Goal: Information Seeking & Learning: Learn about a topic

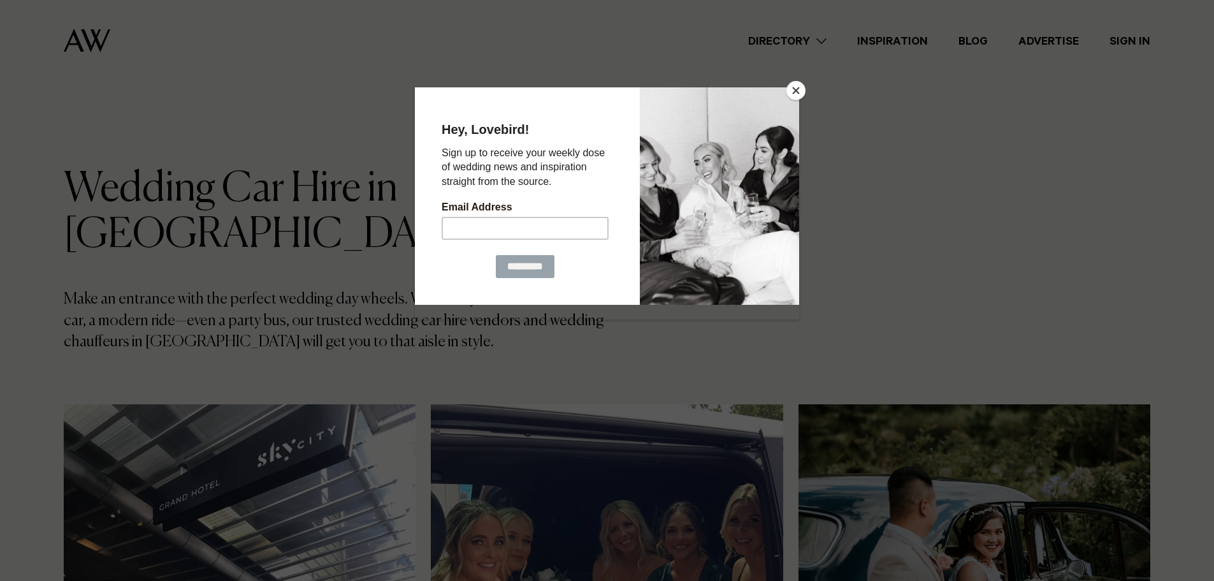
click at [797, 92] on button "Close" at bounding box center [795, 90] width 19 height 19
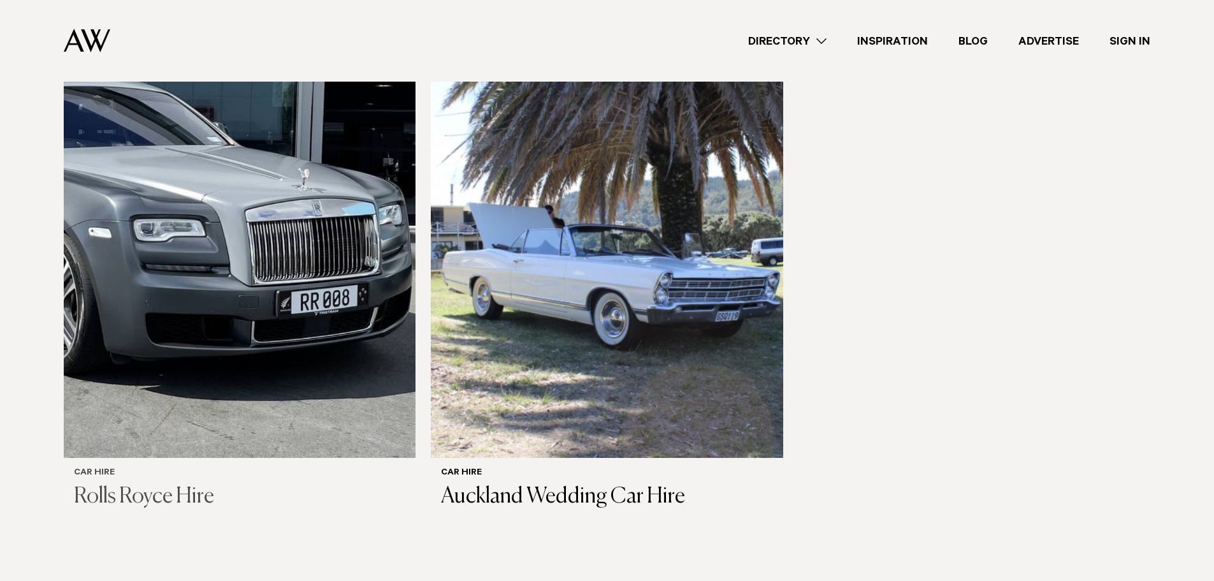
scroll to position [956, 0]
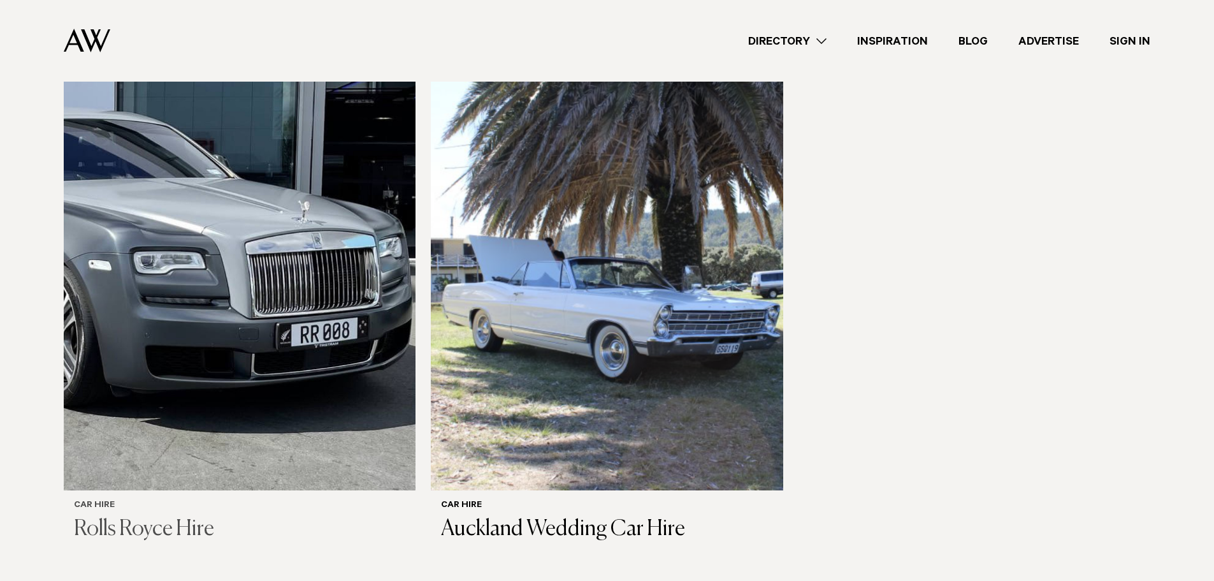
click at [296, 304] on img at bounding box center [240, 254] width 352 height 472
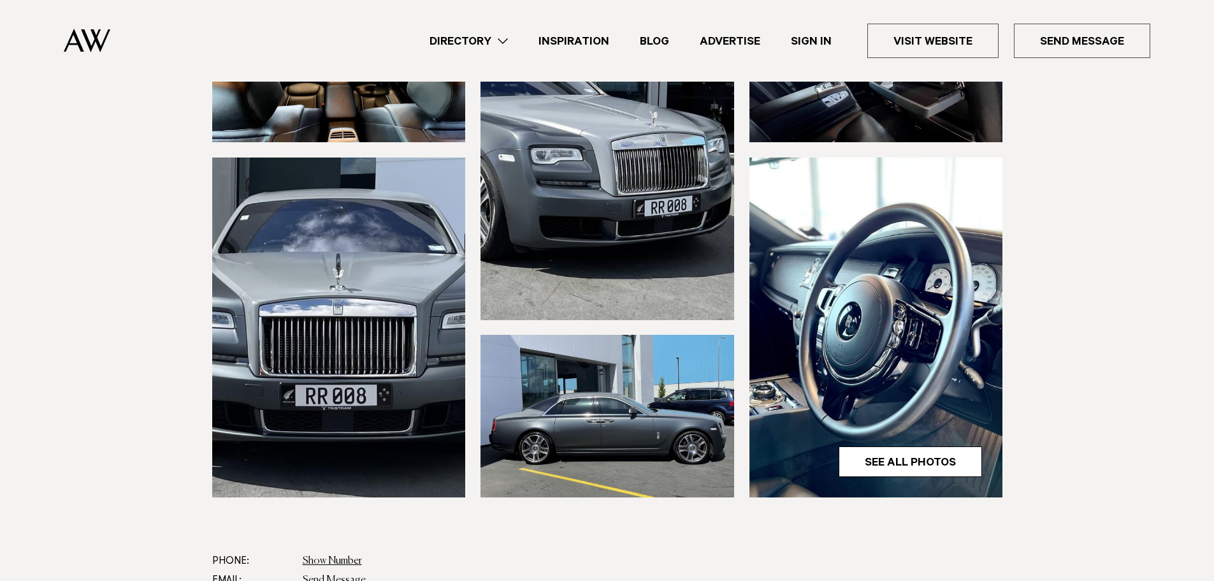
scroll to position [255, 0]
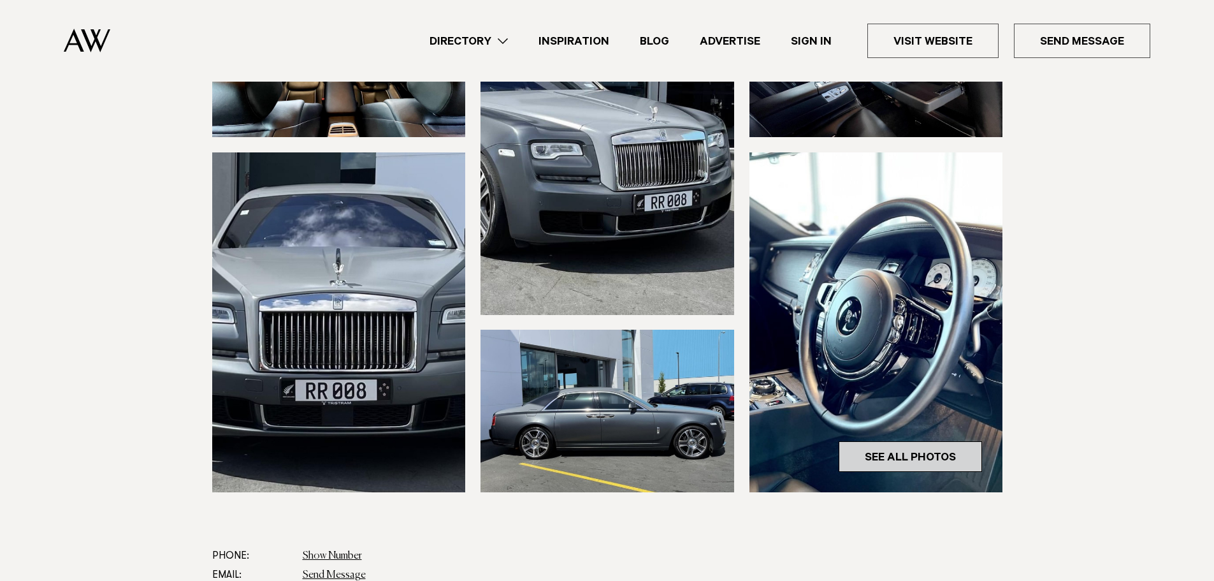
click at [910, 460] on link "See All Photos" at bounding box center [910, 456] width 143 height 31
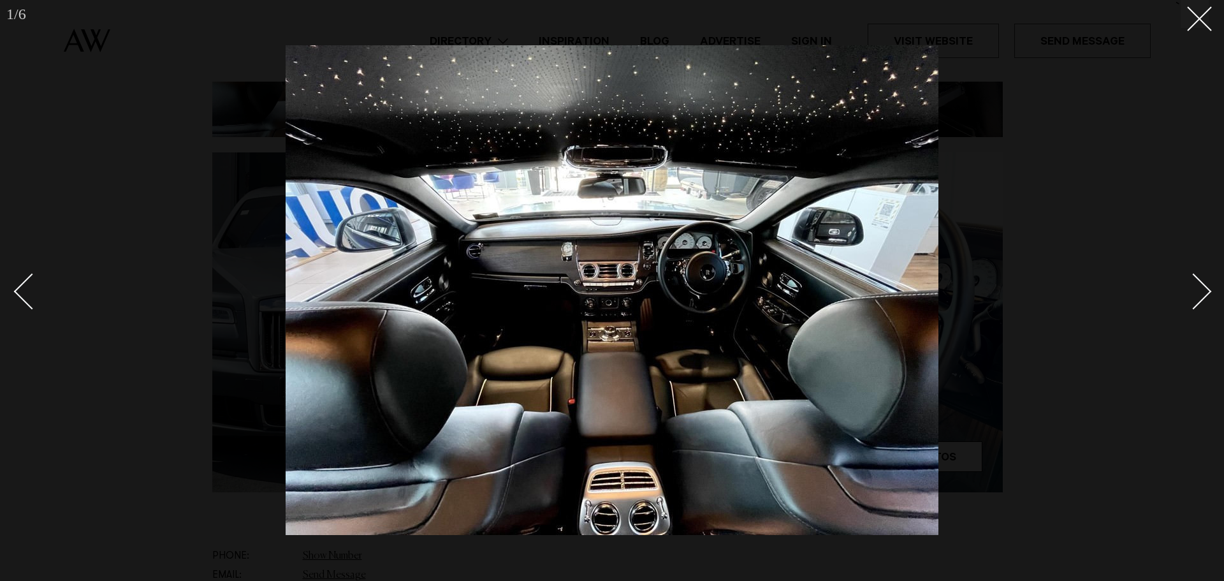
click at [1208, 281] on div at bounding box center [612, 290] width 1224 height 581
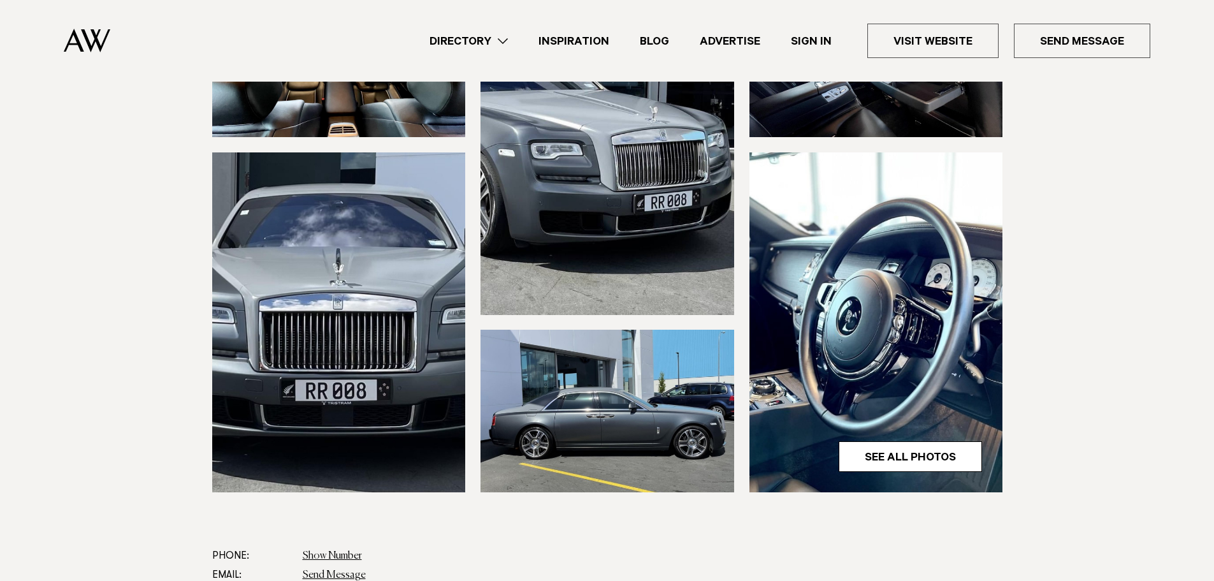
click at [1208, 286] on section at bounding box center [607, 261] width 1214 height 572
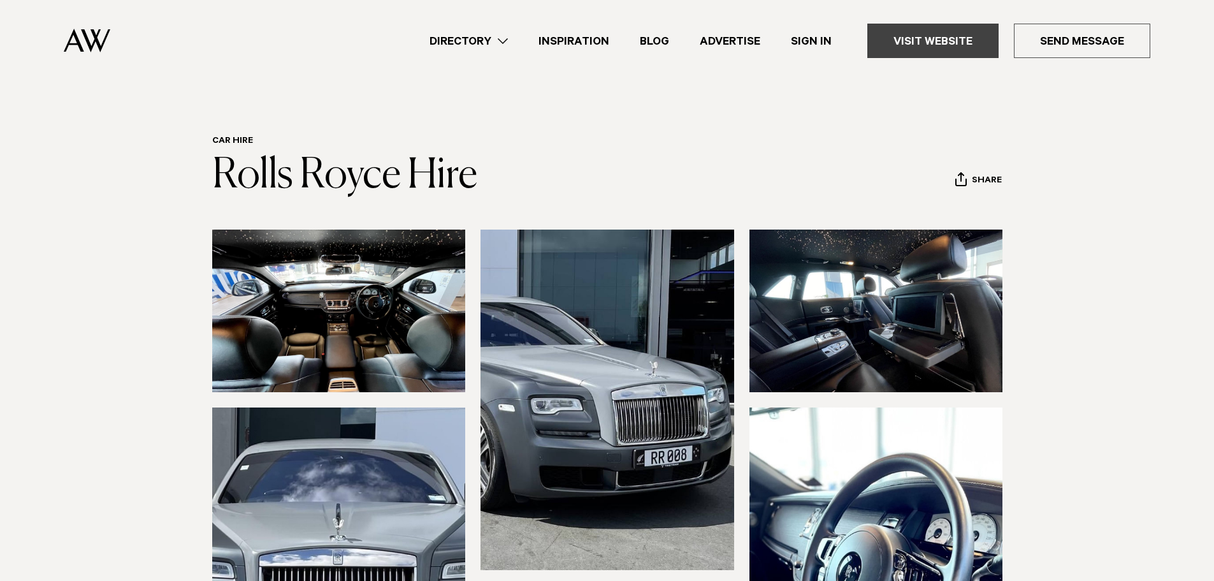
click at [923, 47] on link "Visit Website" at bounding box center [932, 41] width 131 height 34
click at [567, 38] on link "Inspiration" at bounding box center [573, 41] width 101 height 17
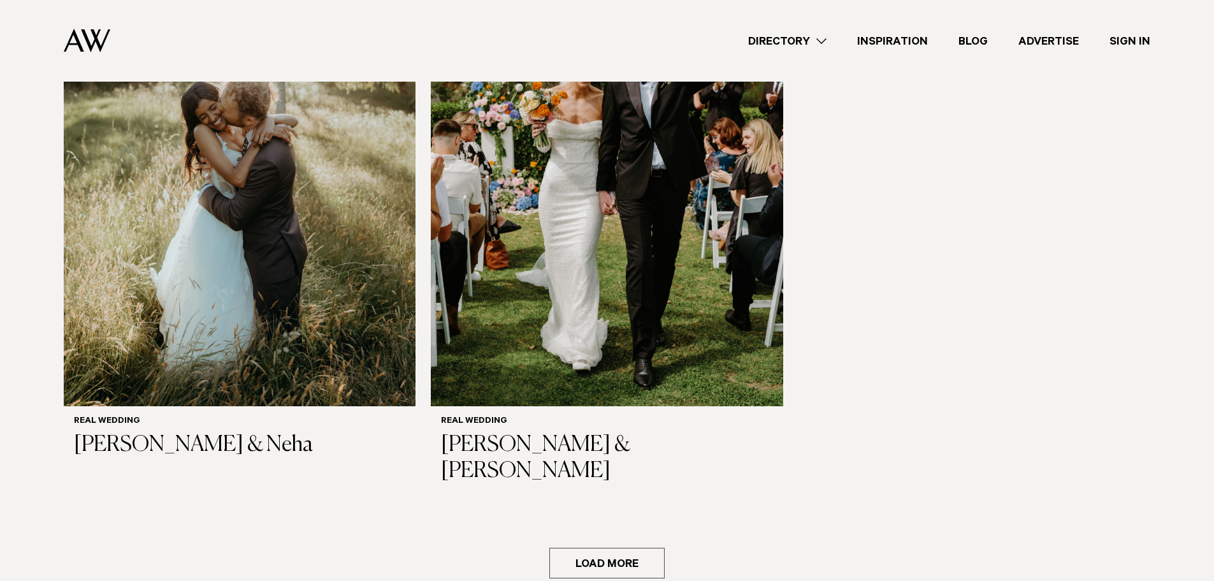
scroll to position [2358, 0]
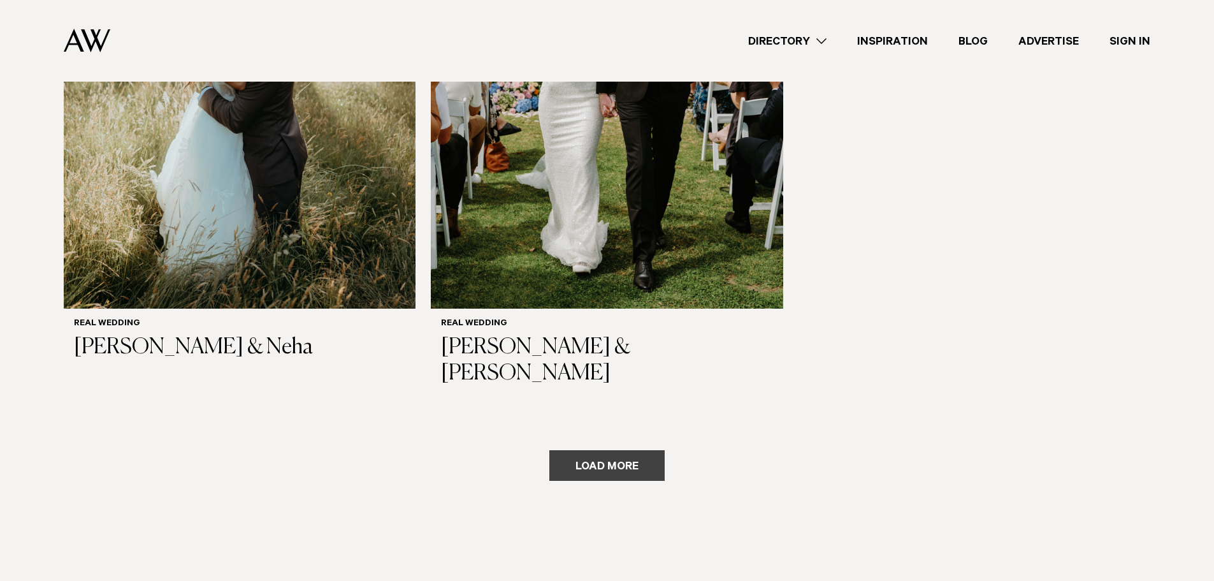
click at [628, 450] on button "Load more" at bounding box center [606, 465] width 115 height 31
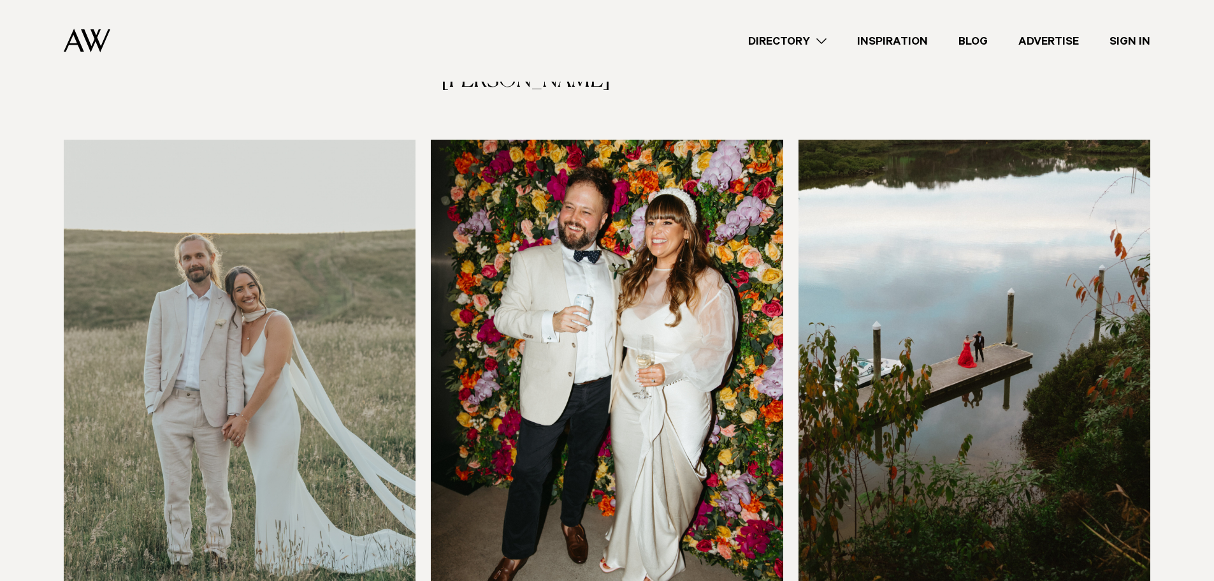
scroll to position [2549, 0]
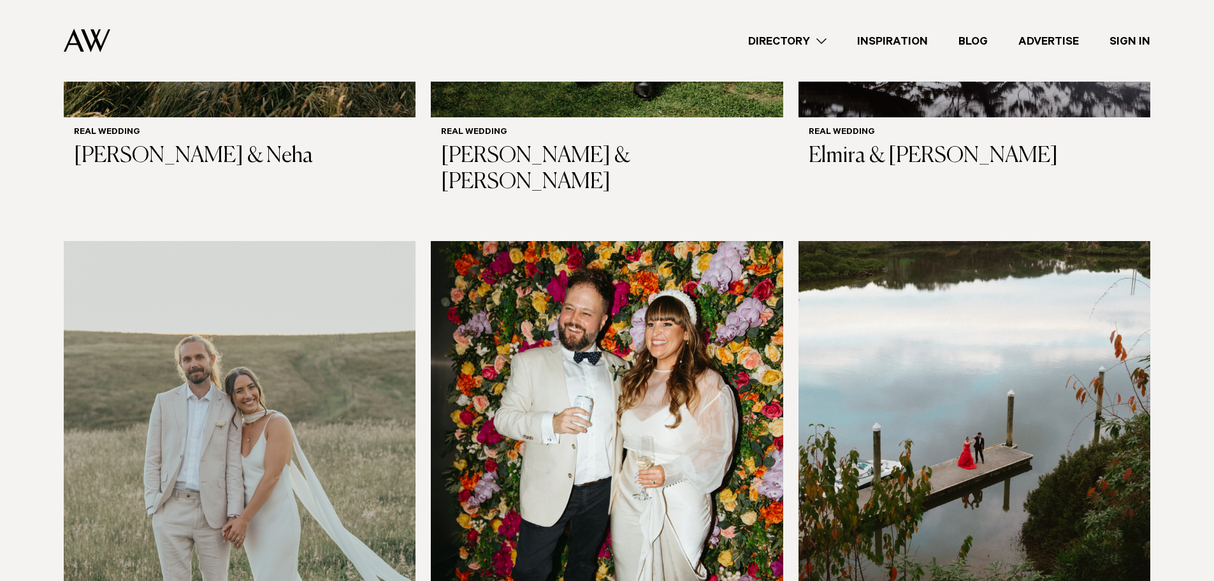
click at [976, 39] on link "Blog" at bounding box center [973, 41] width 60 height 17
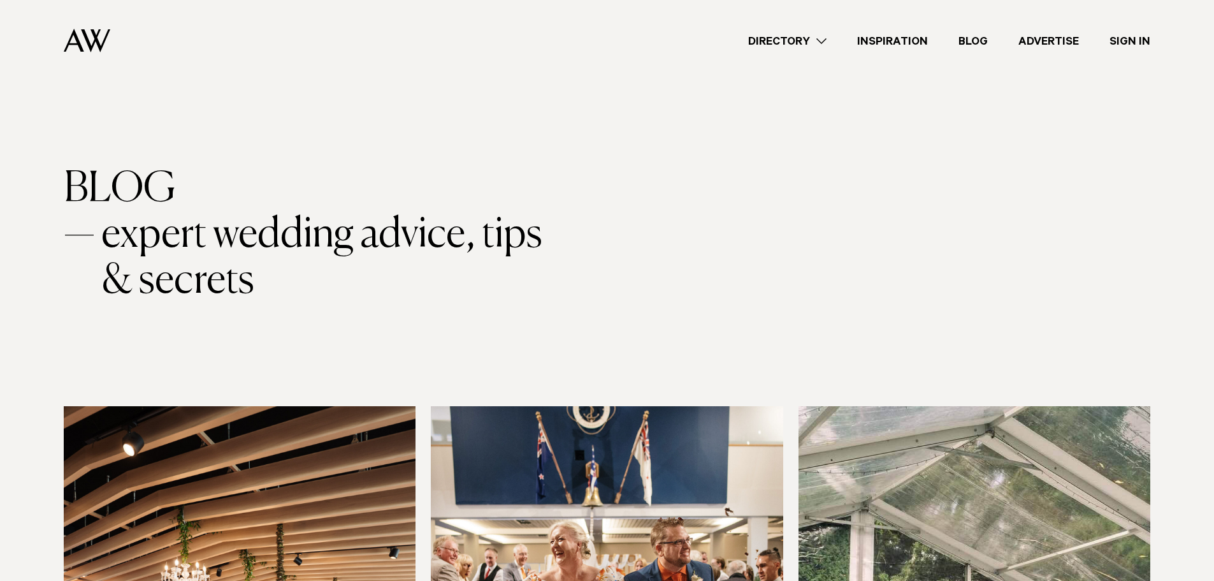
click at [984, 40] on link "Blog" at bounding box center [973, 41] width 60 height 17
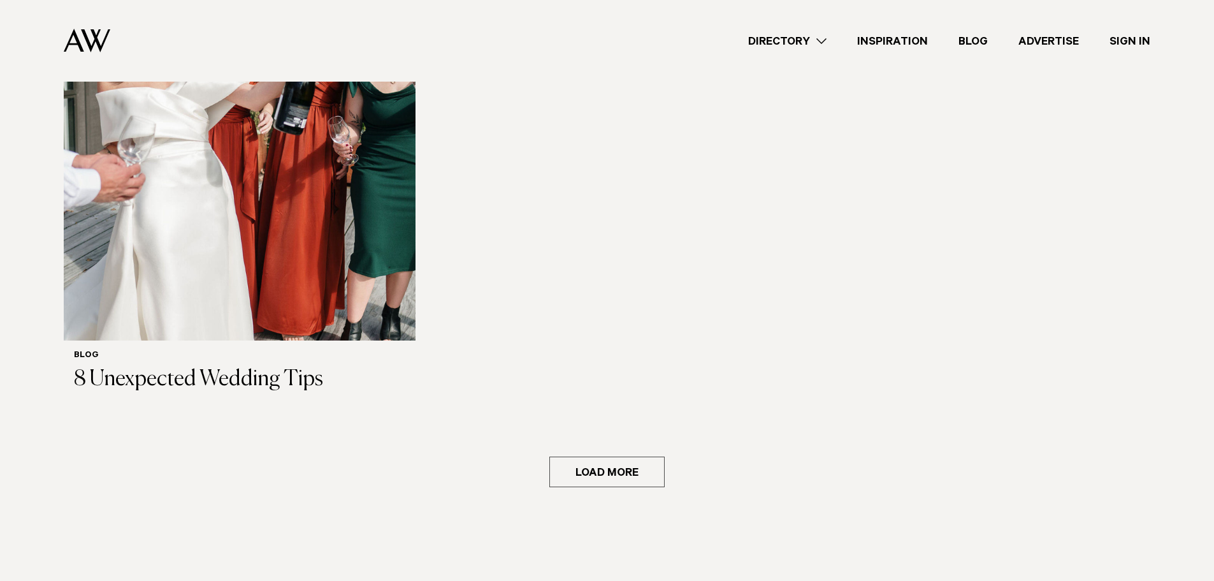
scroll to position [3250, 0]
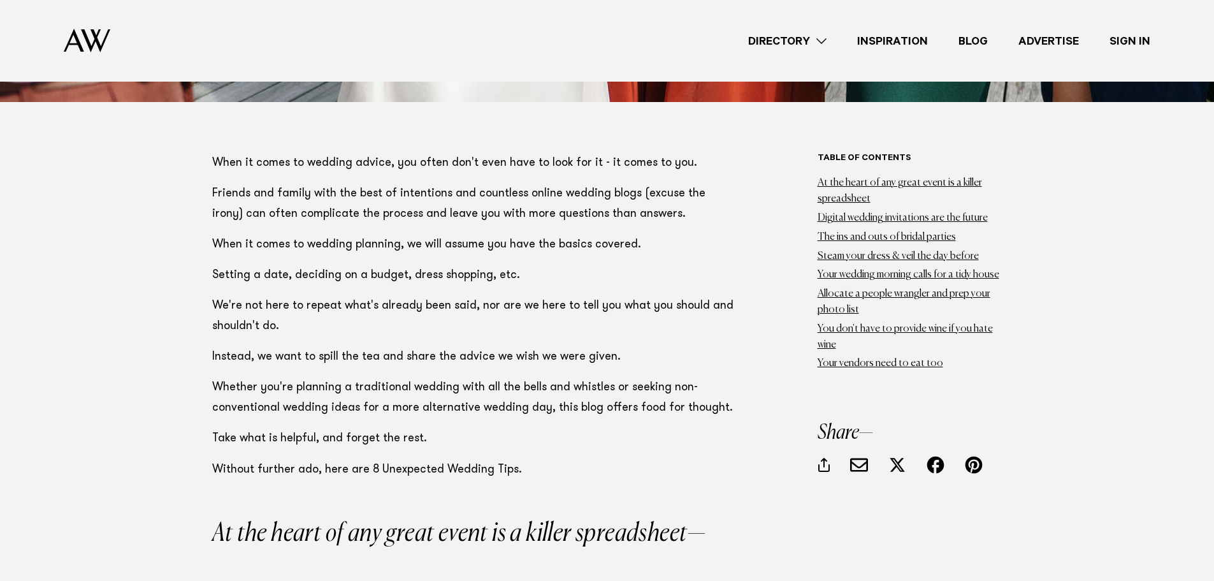
scroll to position [765, 0]
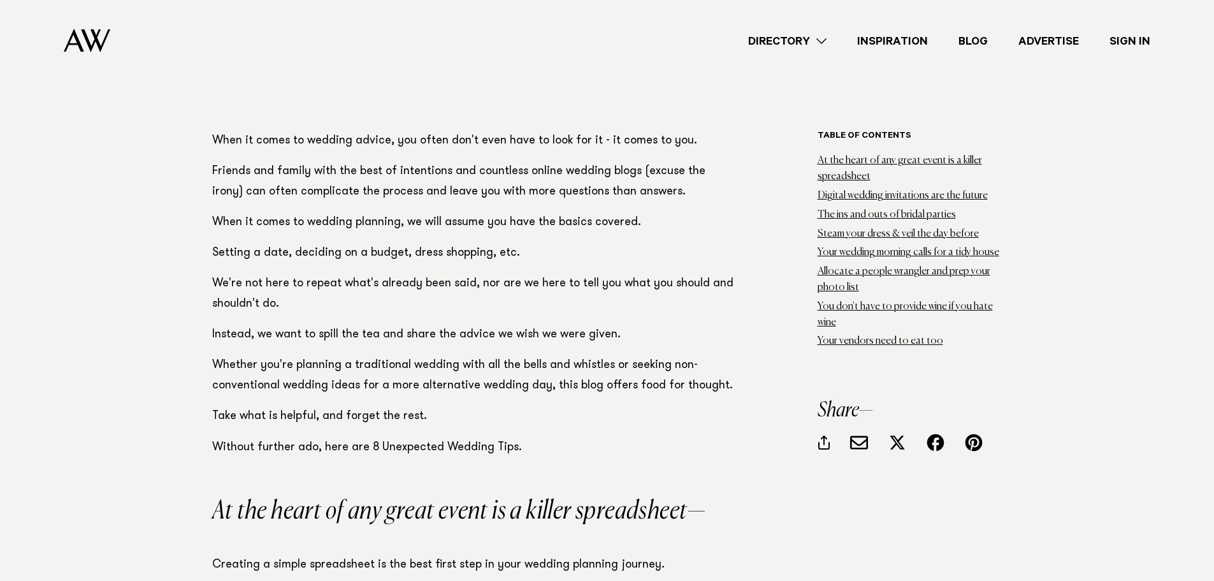
click at [558, 182] on p "Friends and family with the best of intentions and countless online wedding blo…" at bounding box center [473, 181] width 523 height 41
click at [668, 179] on p "Friends and family with the best of intentions and countless online wedding blo…" at bounding box center [473, 181] width 523 height 41
click at [234, 194] on p "Friends and family with the best of intentions and countless online wedding blo…" at bounding box center [473, 181] width 523 height 41
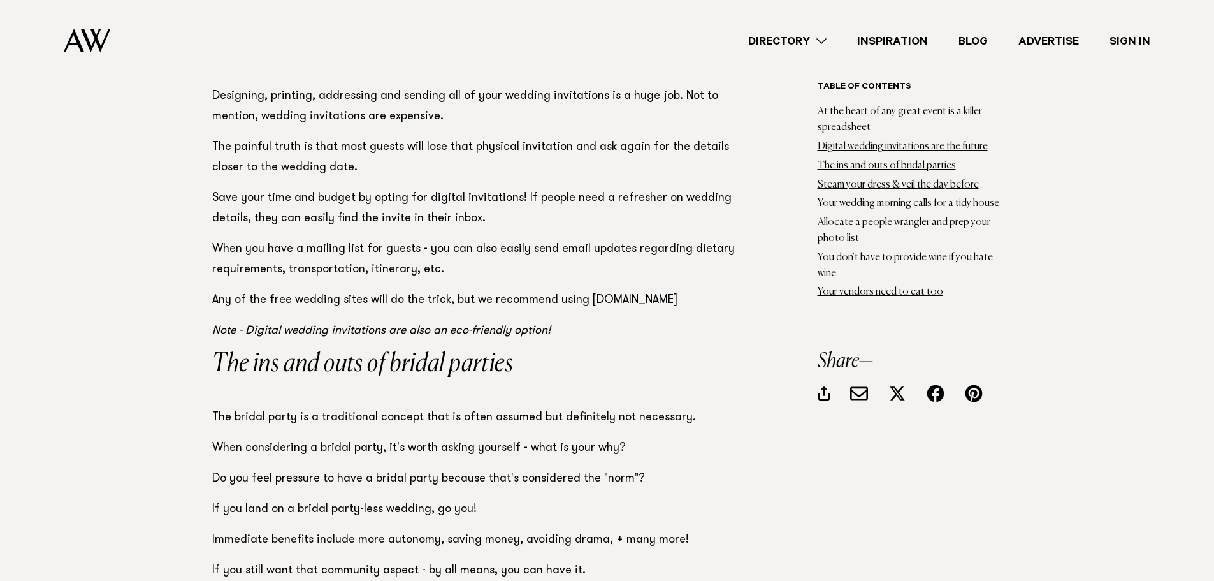
scroll to position [2040, 0]
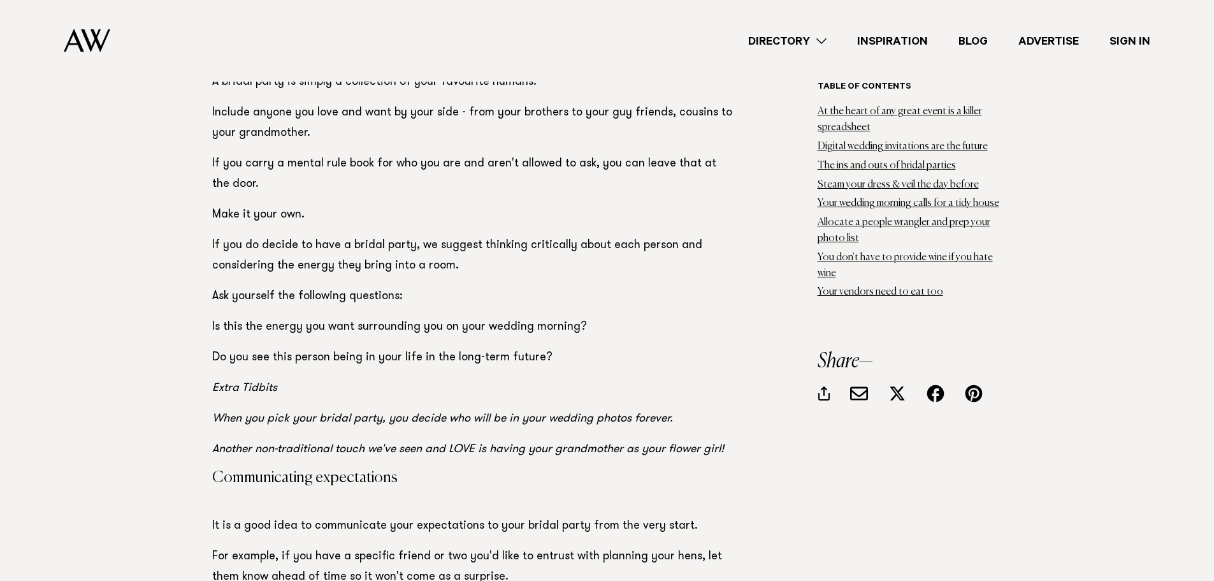
scroll to position [3059, 0]
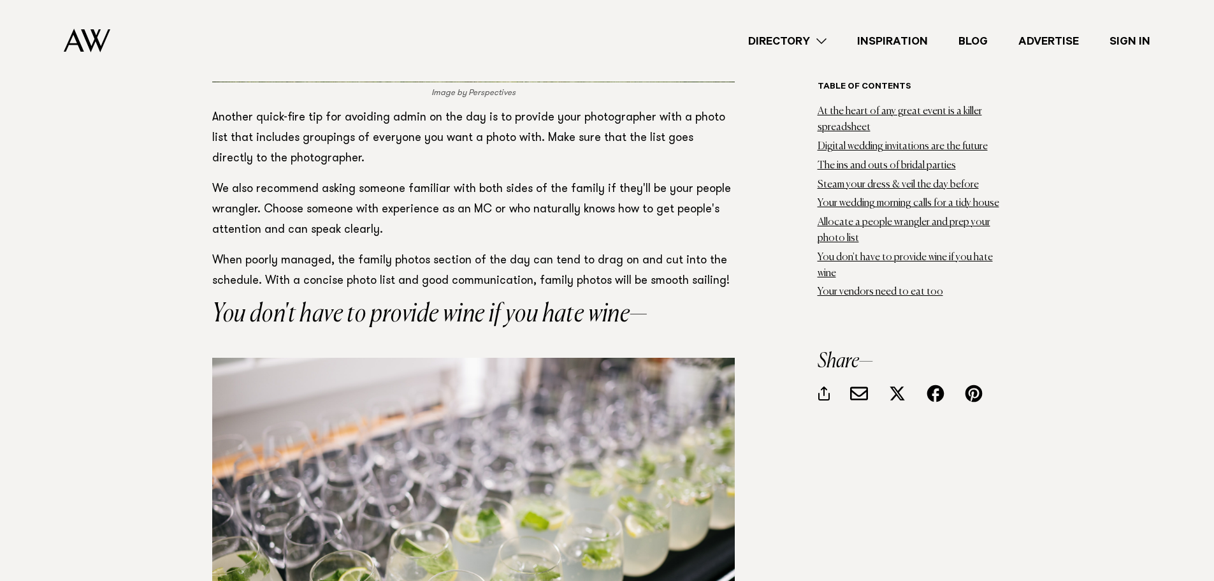
scroll to position [5290, 0]
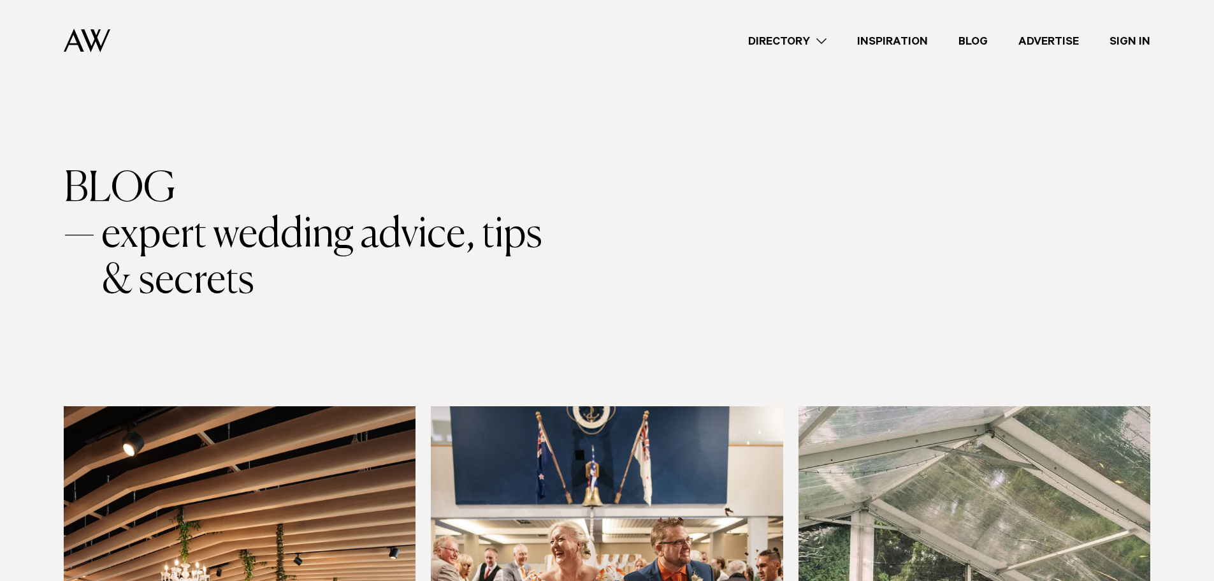
click at [857, 13] on div "Directory Hair & Makeup Flowers Venues Cakes & Sweets" at bounding box center [635, 41] width 1030 height 82
click at [854, 13] on div "Directory Hair & Makeup Flowers Venues Cakes & Sweets" at bounding box center [635, 41] width 1030 height 82
click at [892, 44] on link "Inspiration" at bounding box center [892, 41] width 101 height 17
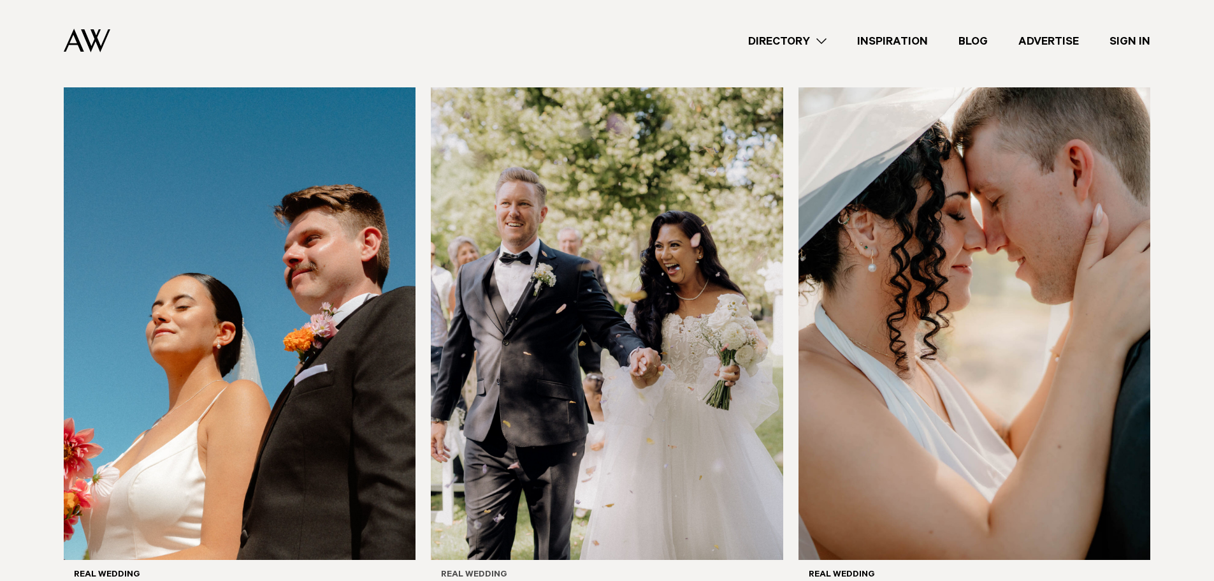
scroll to position [701, 0]
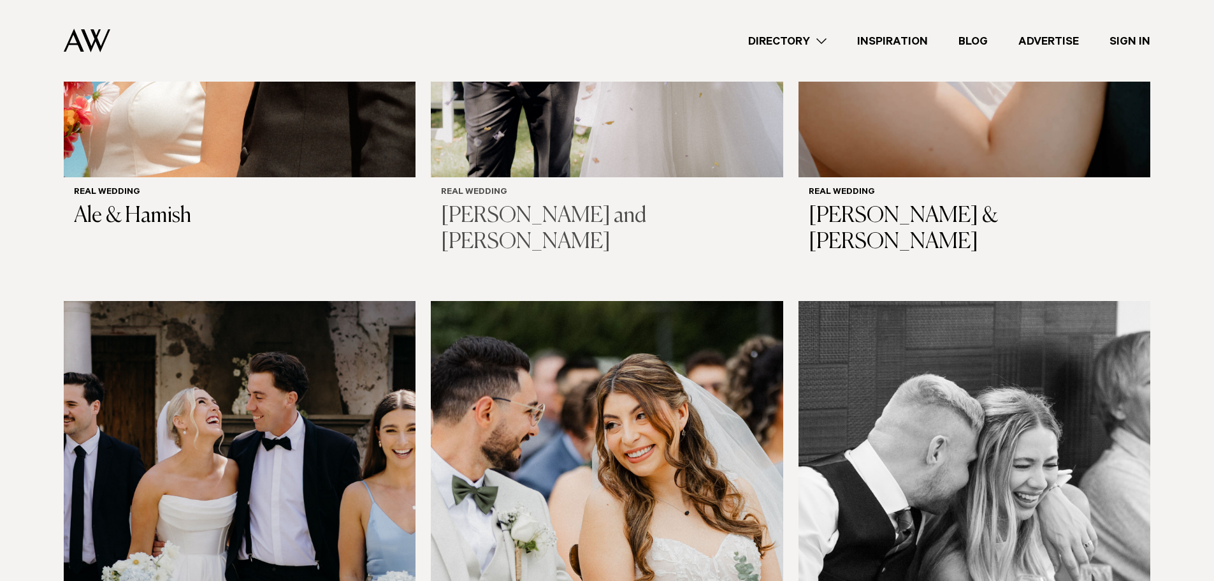
click at [522, 213] on h3 "Crystal and Adam" at bounding box center [606, 229] width 331 height 52
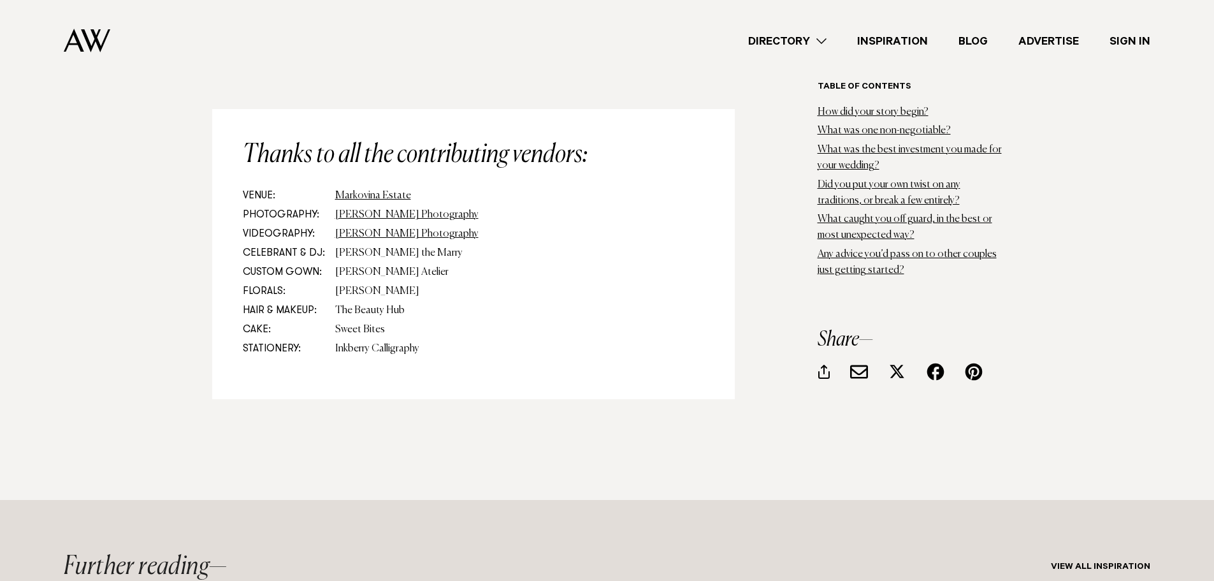
scroll to position [11090, 0]
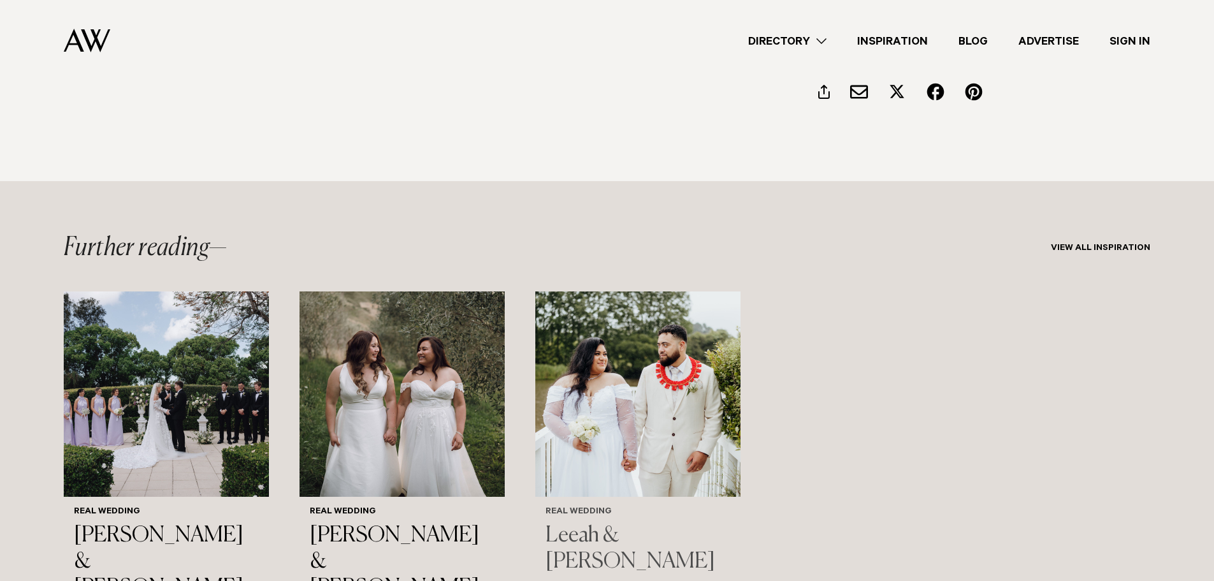
click at [635, 342] on img "3 / 3" at bounding box center [637, 393] width 205 height 205
click at [621, 523] on h3 "Leeah & [PERSON_NAME]" at bounding box center [638, 549] width 185 height 52
